Goal: Book appointment/travel/reservation

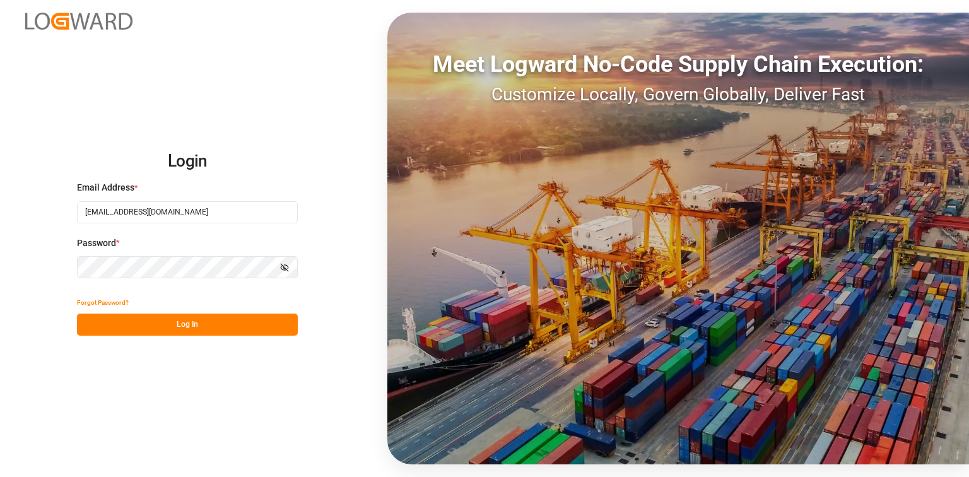
click at [223, 329] on button "Log In" at bounding box center [187, 324] width 221 height 22
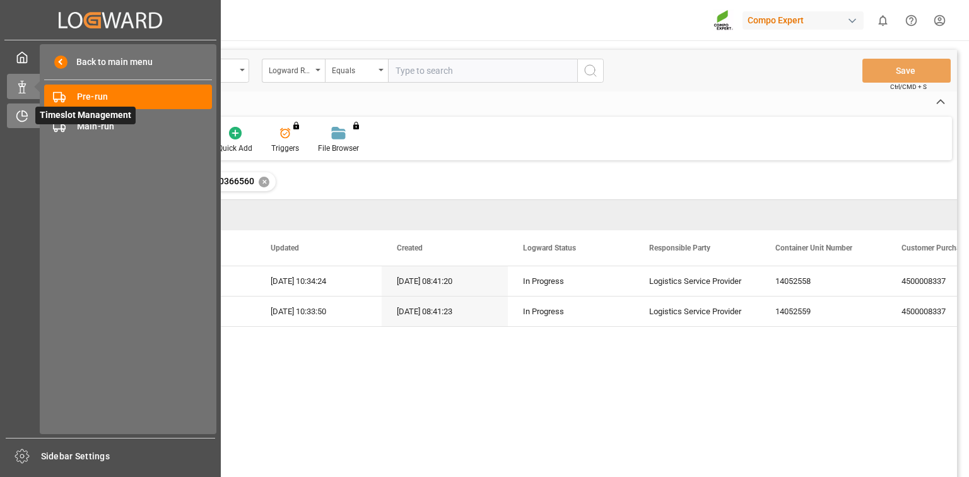
click at [18, 121] on icon at bounding box center [22, 116] width 13 height 13
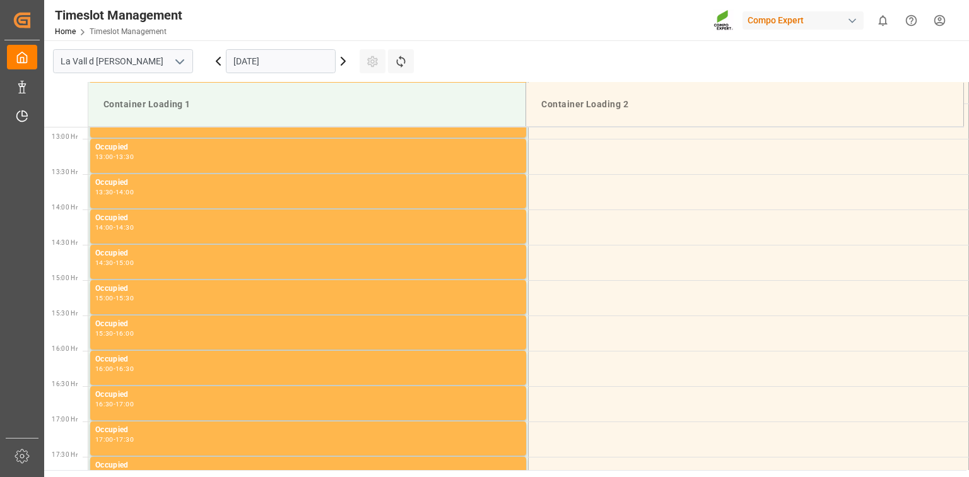
scroll to position [910, 0]
click at [297, 63] on input "[DATE]" at bounding box center [281, 61] width 110 height 24
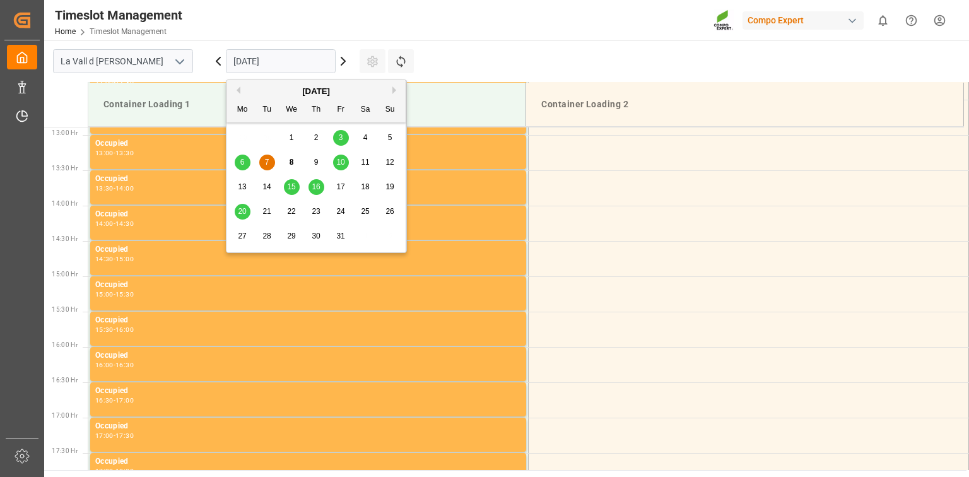
click at [319, 192] on div "16" at bounding box center [316, 187] width 16 height 15
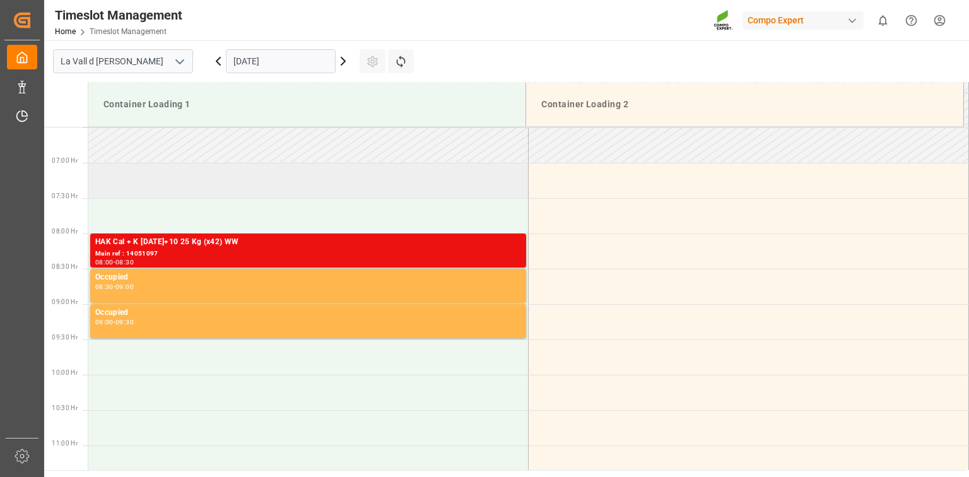
scroll to position [456, 0]
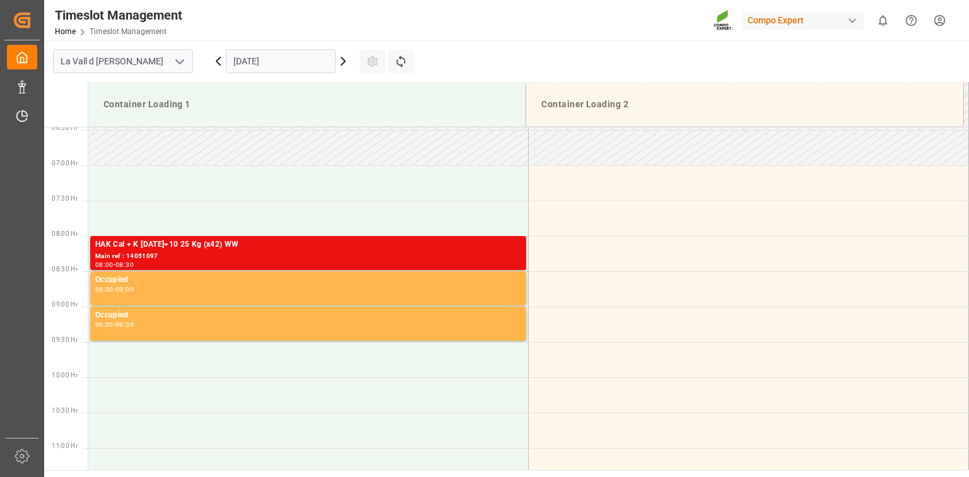
click at [291, 55] on input "[DATE]" at bounding box center [281, 61] width 110 height 24
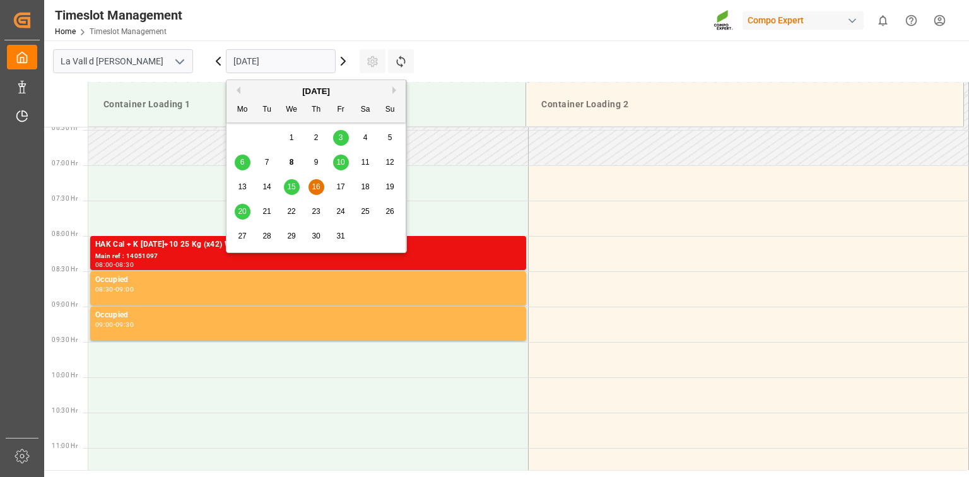
click at [243, 184] on span "13" at bounding box center [242, 186] width 8 height 9
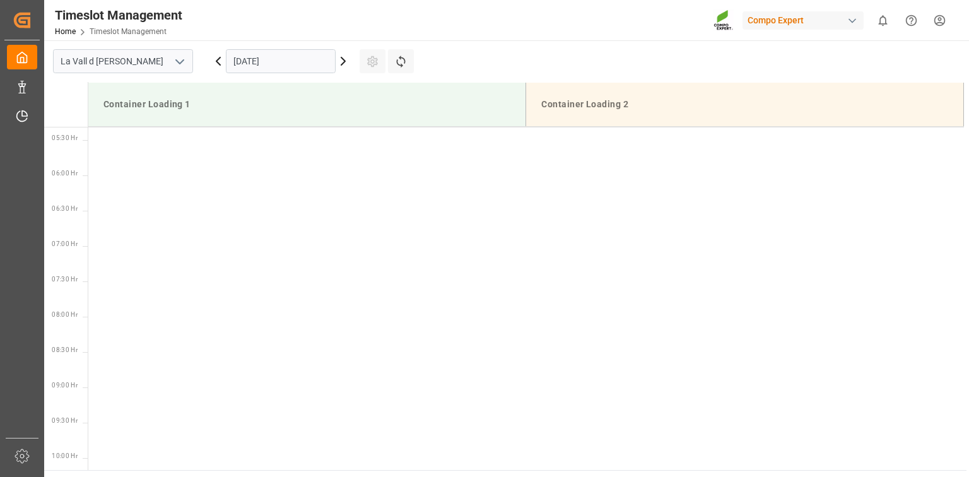
scroll to position [153, 0]
click at [289, 55] on input "[DATE]" at bounding box center [281, 61] width 110 height 24
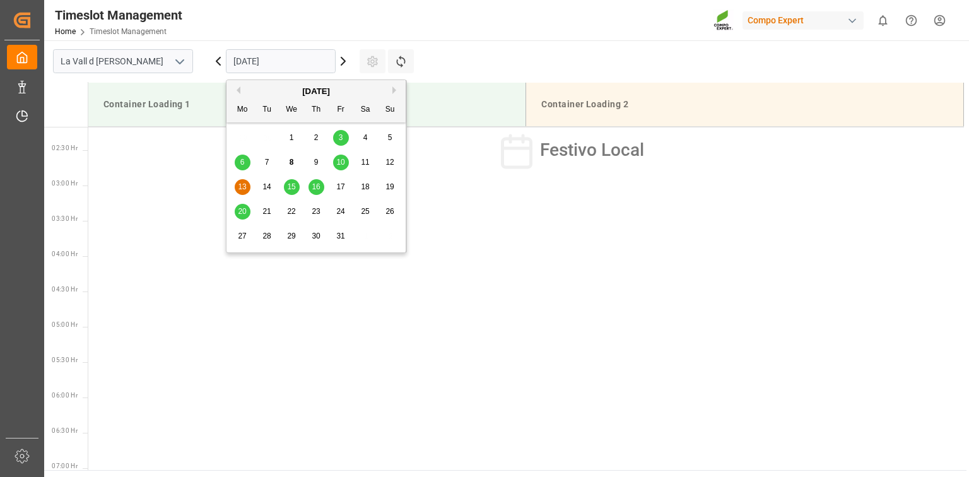
click at [263, 191] on span "14" at bounding box center [266, 186] width 8 height 9
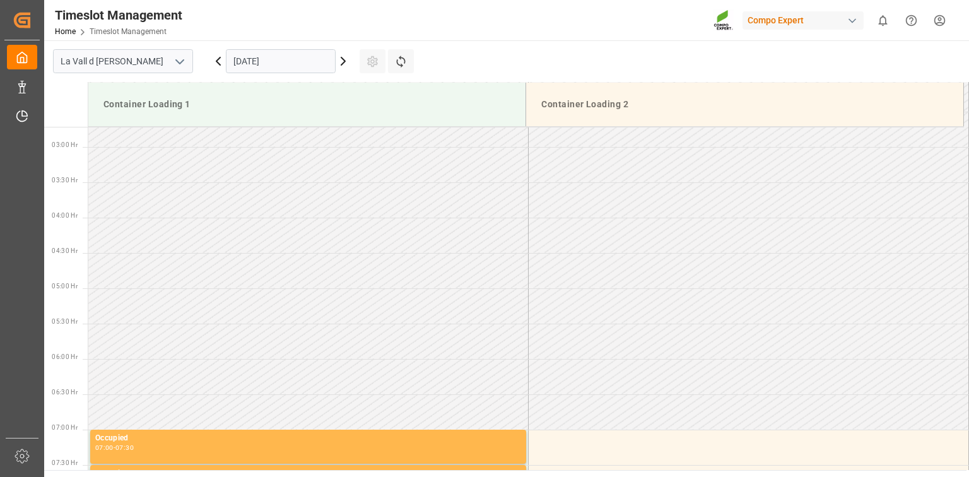
scroll to position [52, 0]
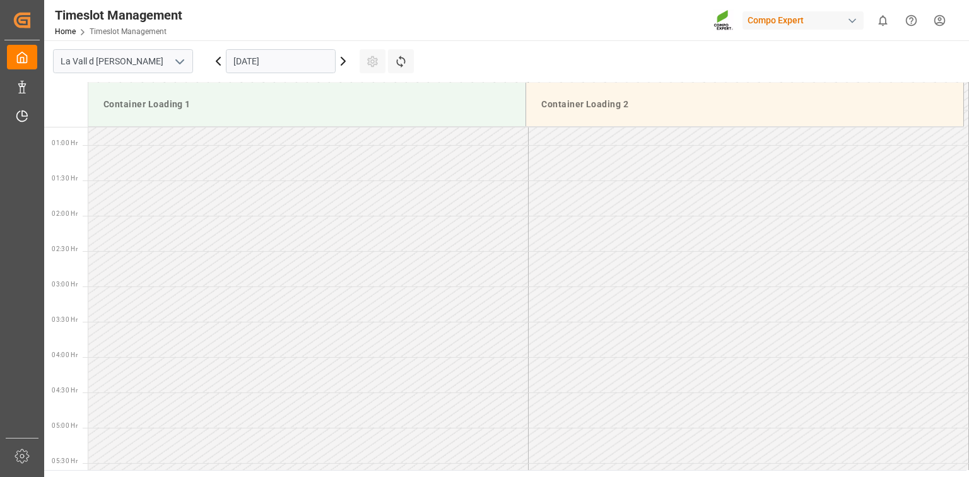
drag, startPoint x: 322, startPoint y: 63, endPoint x: 330, endPoint y: 72, distance: 12.0
click at [323, 63] on input "[DATE]" at bounding box center [281, 61] width 110 height 24
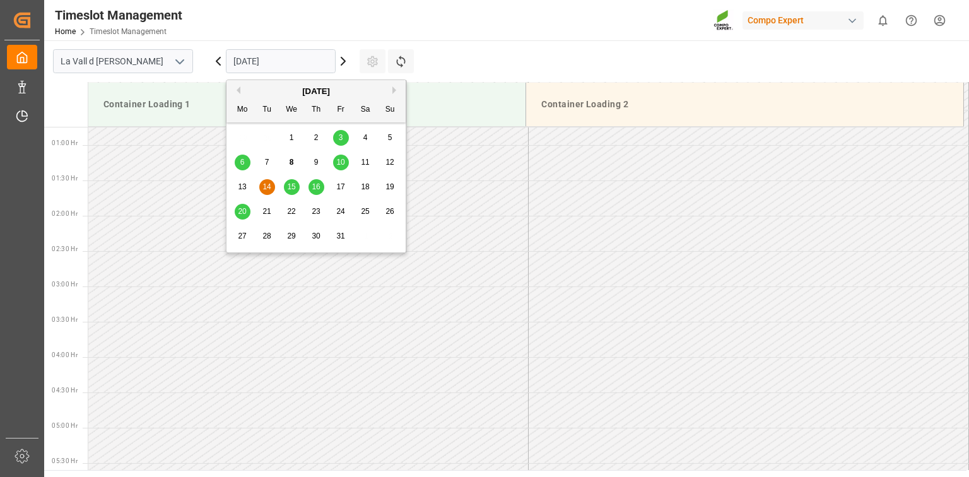
click at [288, 184] on span "15" at bounding box center [291, 186] width 8 height 9
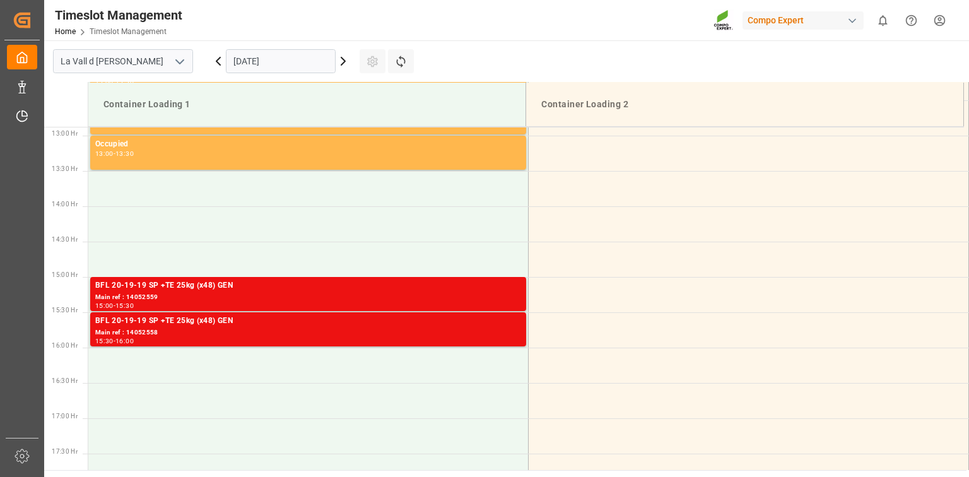
scroll to position [910, 0]
click at [269, 56] on input "[DATE]" at bounding box center [281, 61] width 110 height 24
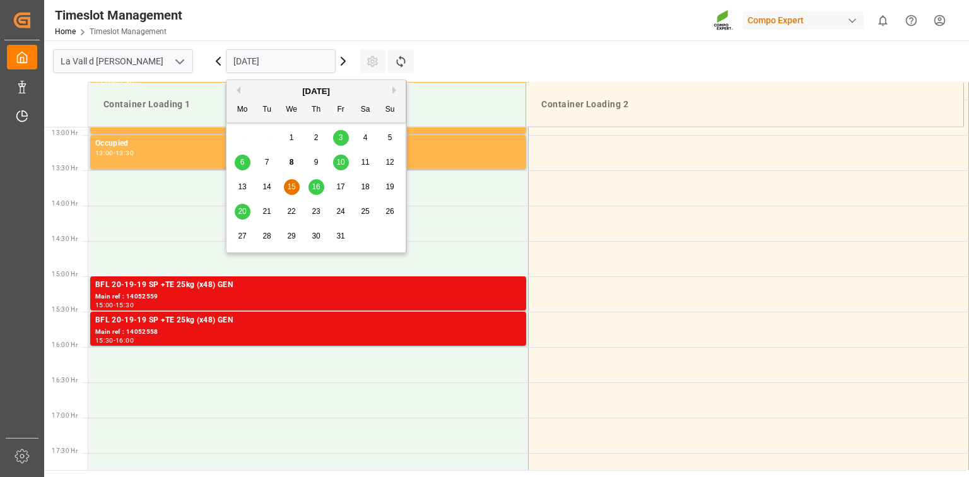
click at [339, 169] on div "10" at bounding box center [341, 162] width 16 height 15
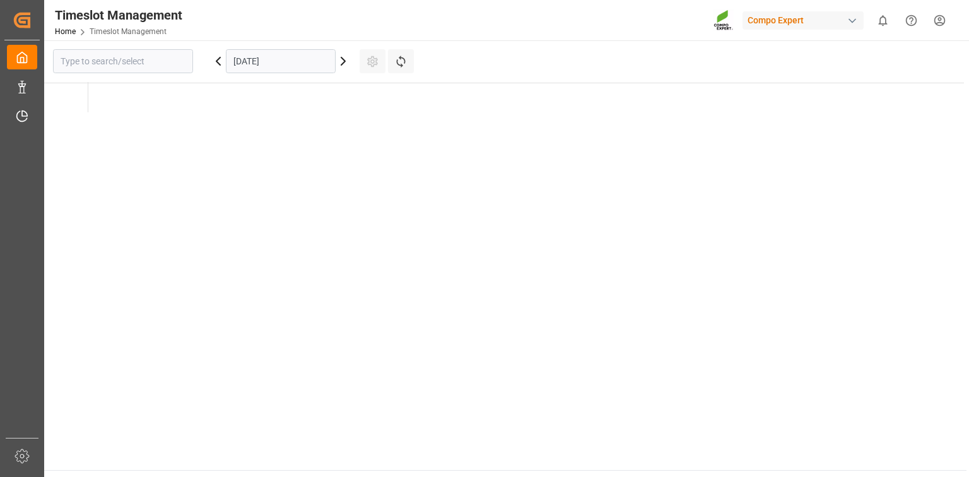
type input "La Vall d [PERSON_NAME]"
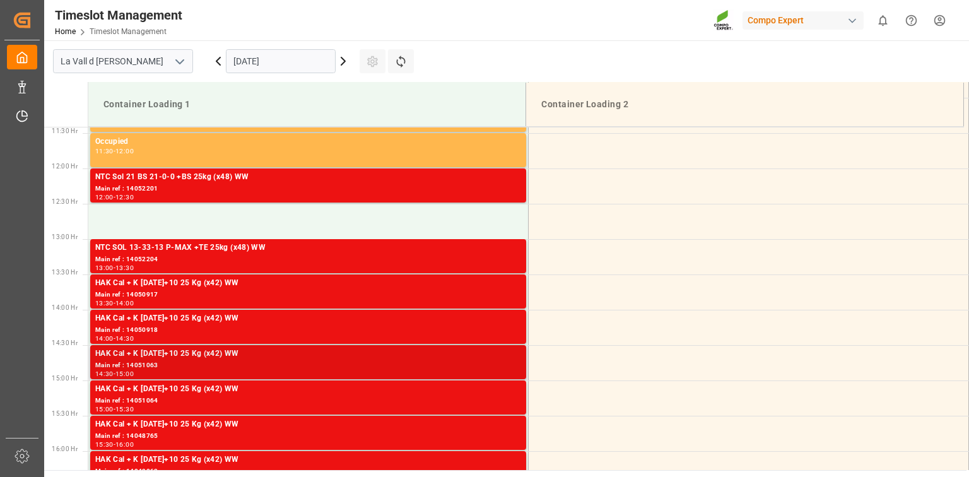
scroll to position [809, 0]
